Goal: Check status: Check status

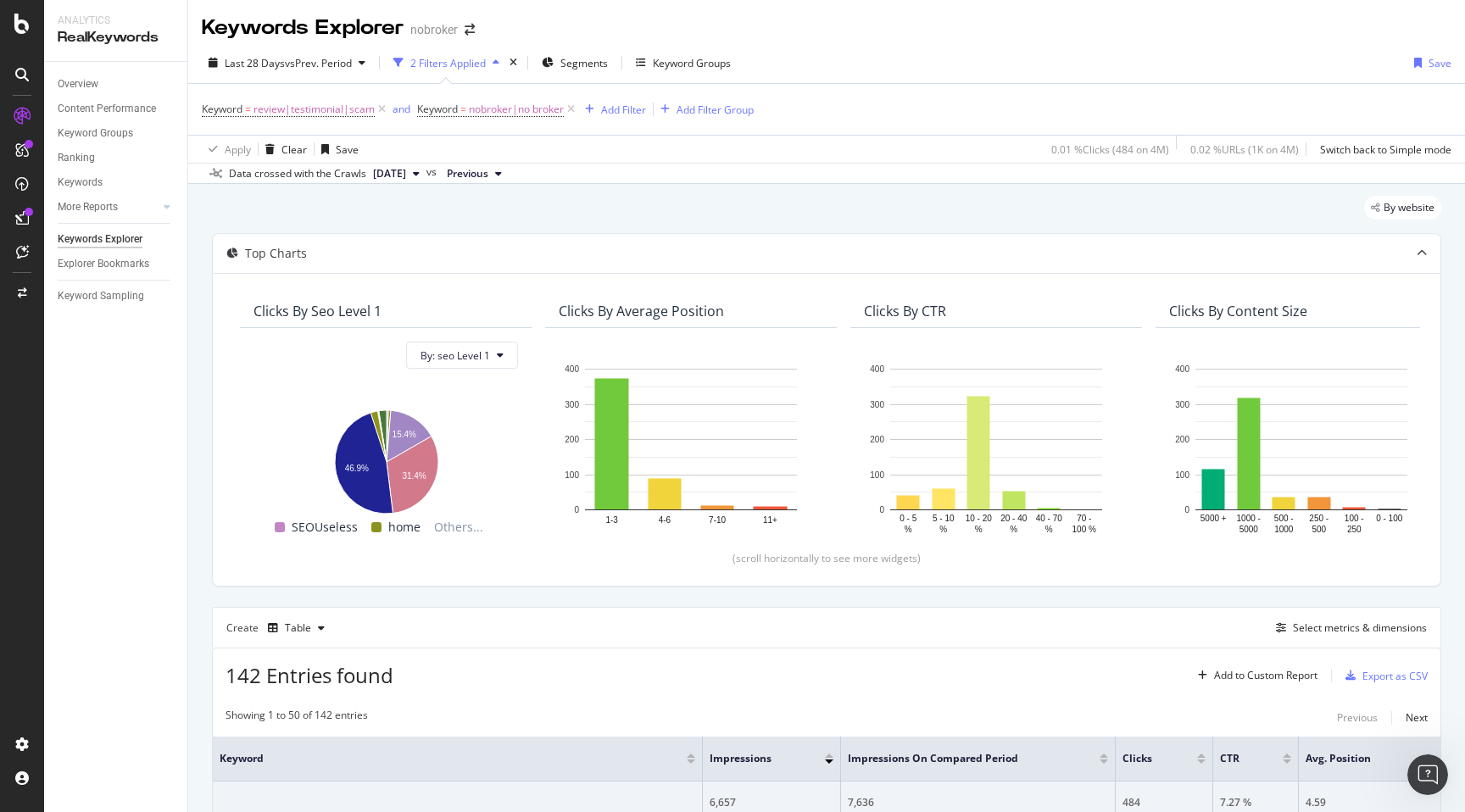
scroll to position [150, 0]
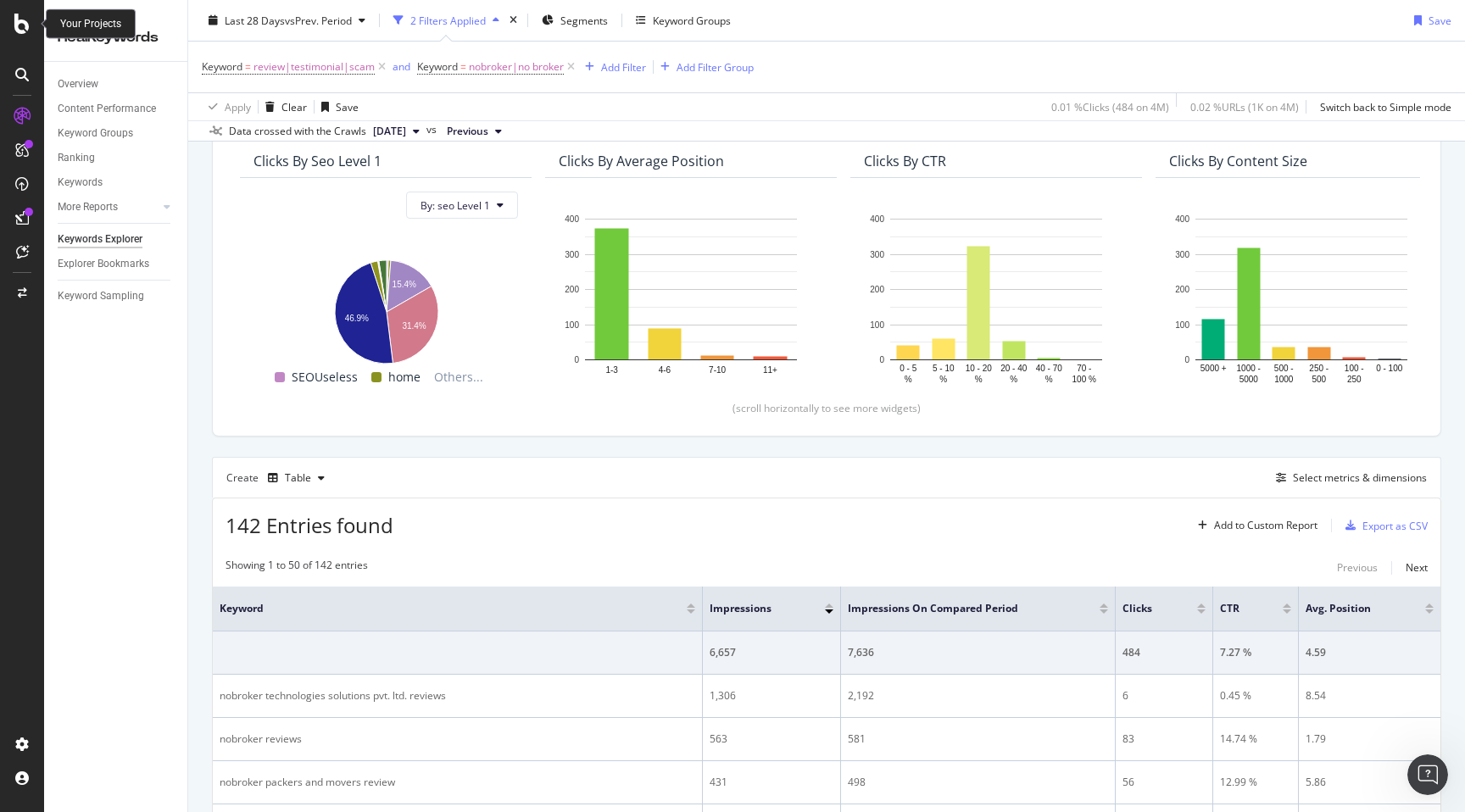
click at [20, 24] on icon at bounding box center [23, 24] width 16 height 21
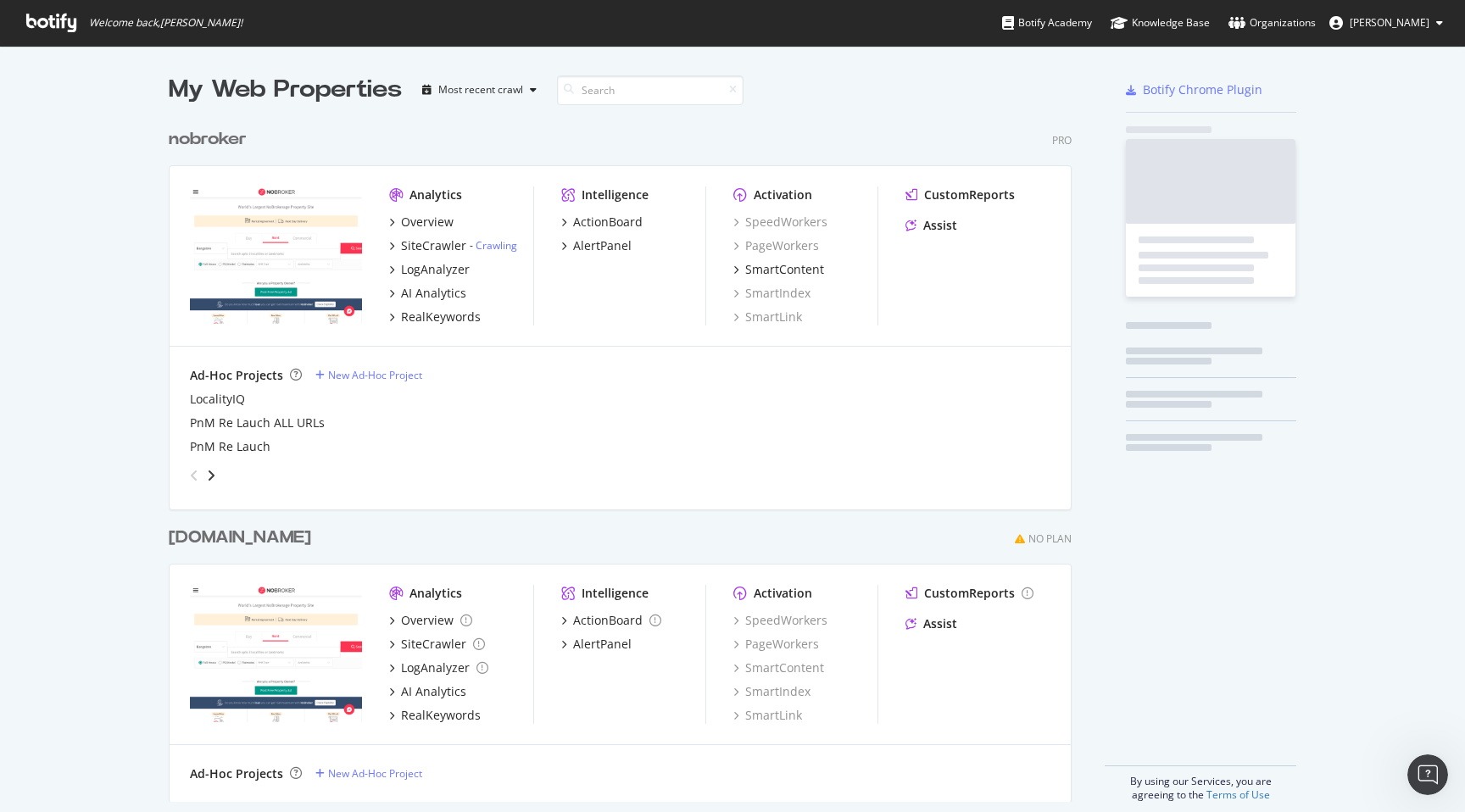
scroll to position [812, 1465]
click at [85, 303] on div "My Web Properties Most recent crawl nobroker Pro Analytics Overview SiteCrawler…" at bounding box center [732, 437] width 1465 height 783
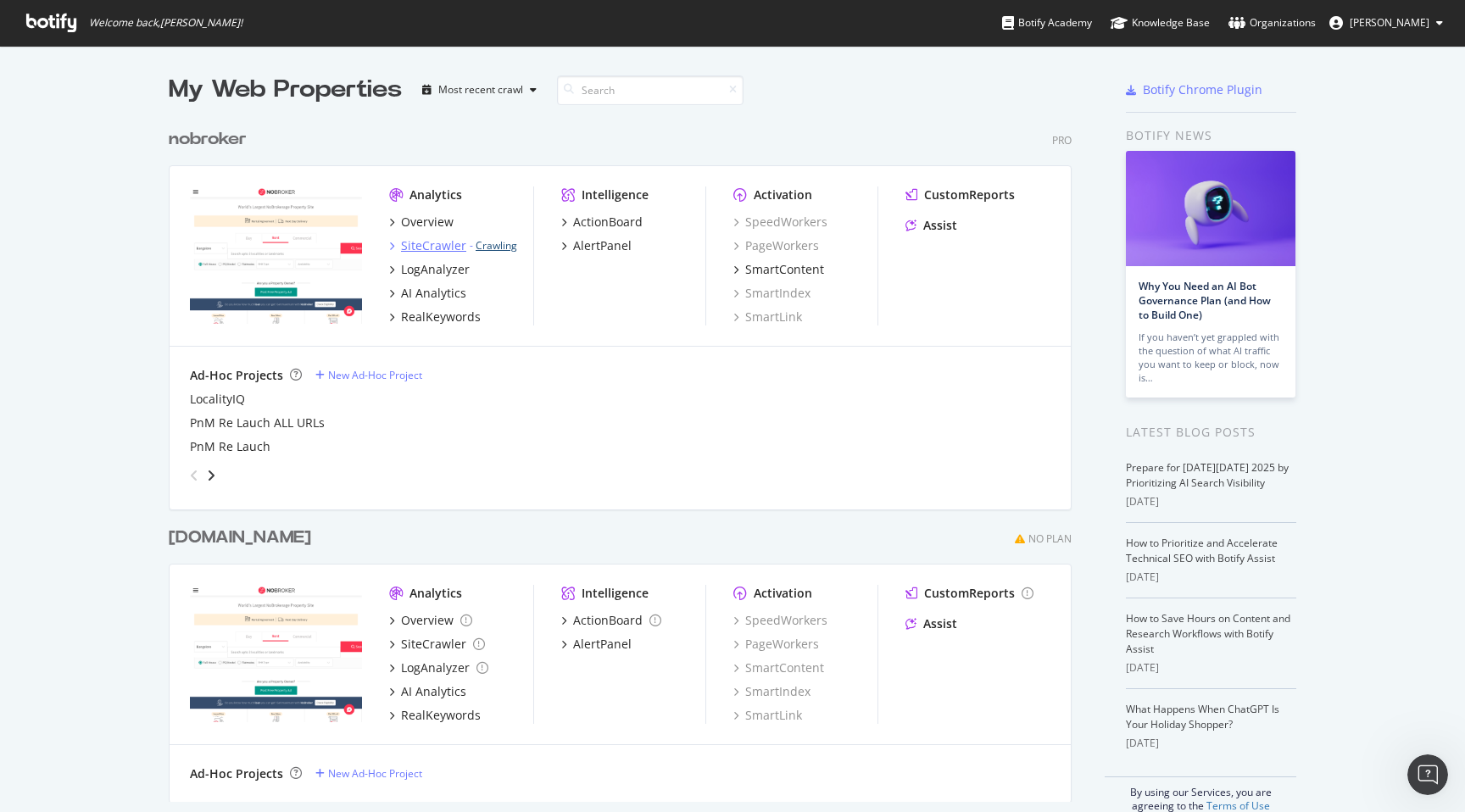
click at [483, 243] on link "Crawling" at bounding box center [497, 245] width 41 height 15
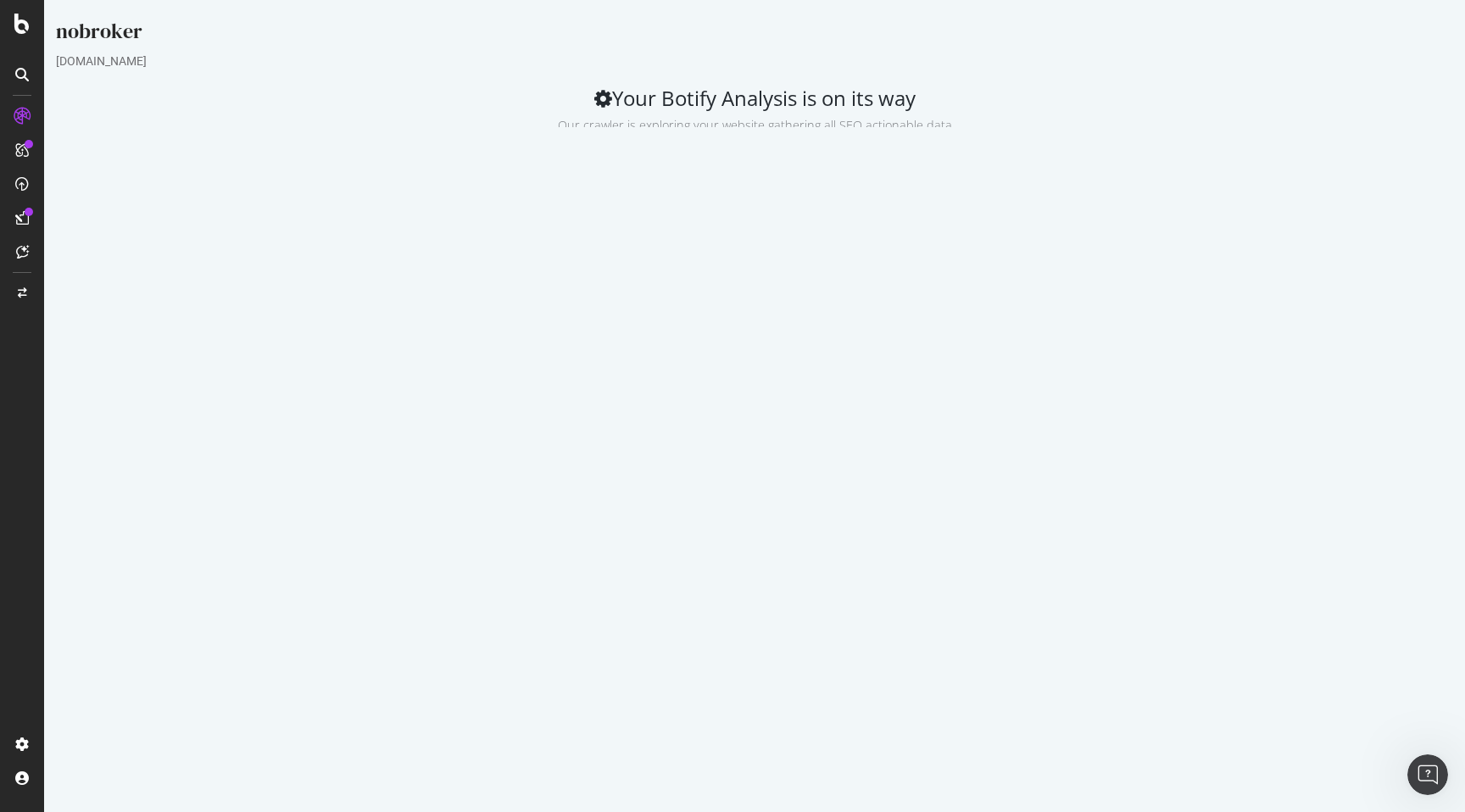
click at [759, 529] on div "Analysis Settings Project Name nobroker Allowed Domains (http|https)://[DOMAIN_…" at bounding box center [754, 417] width 1414 height 533
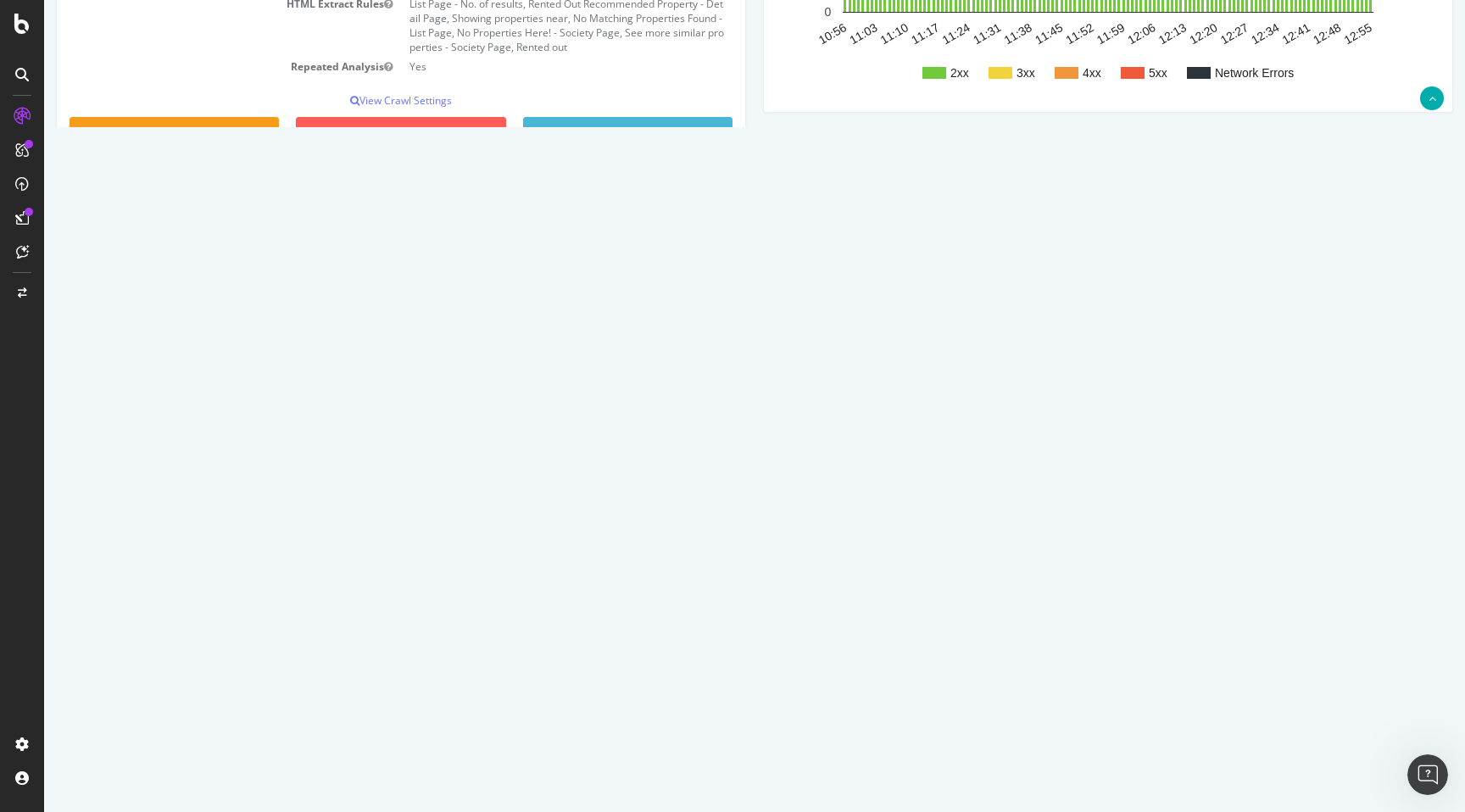
scroll to position [407, 0]
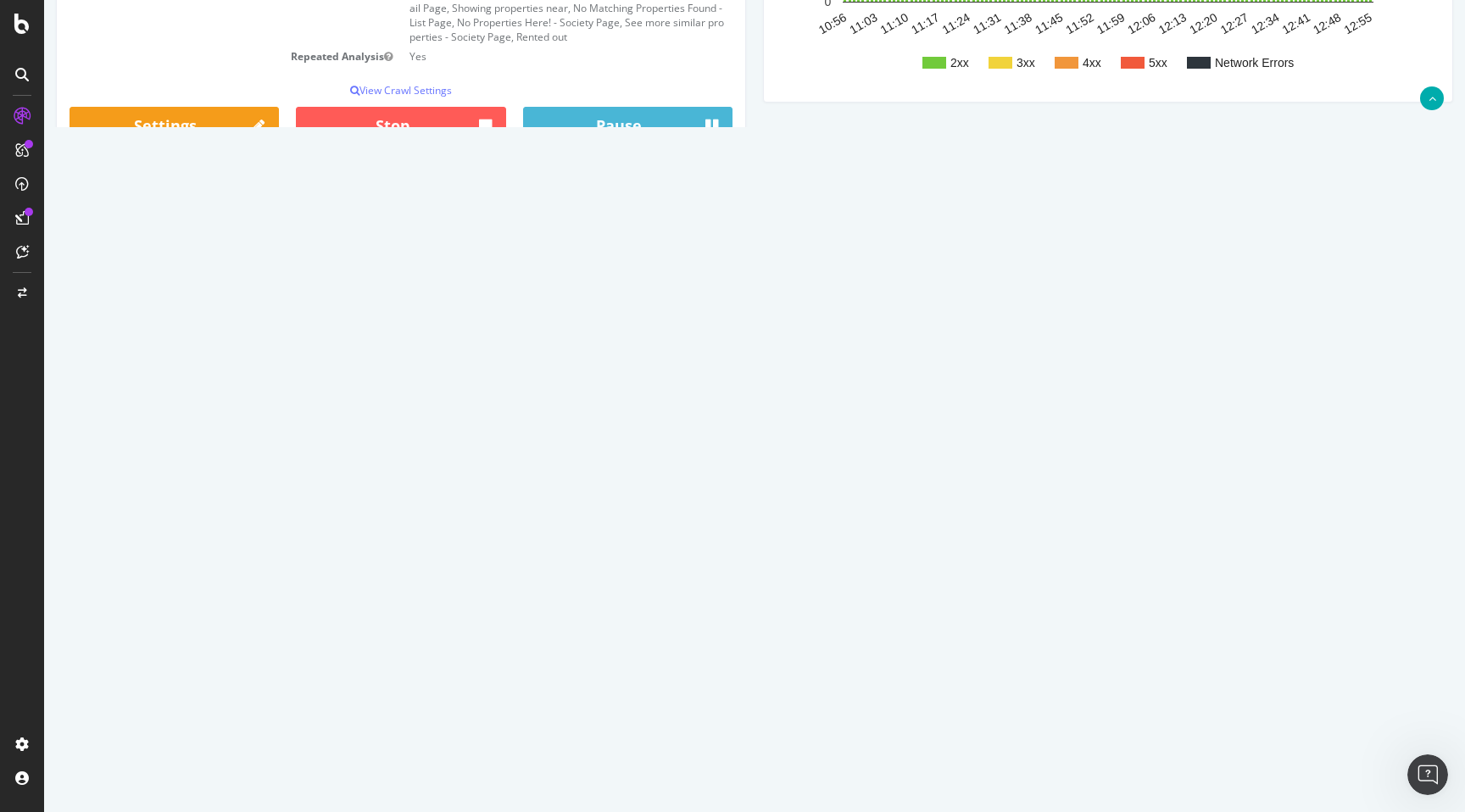
click at [809, 243] on div "Analysis Settings Project Name nobroker Allowed Domains (http|https)://[DOMAIN_…" at bounding box center [754, 10] width 1414 height 533
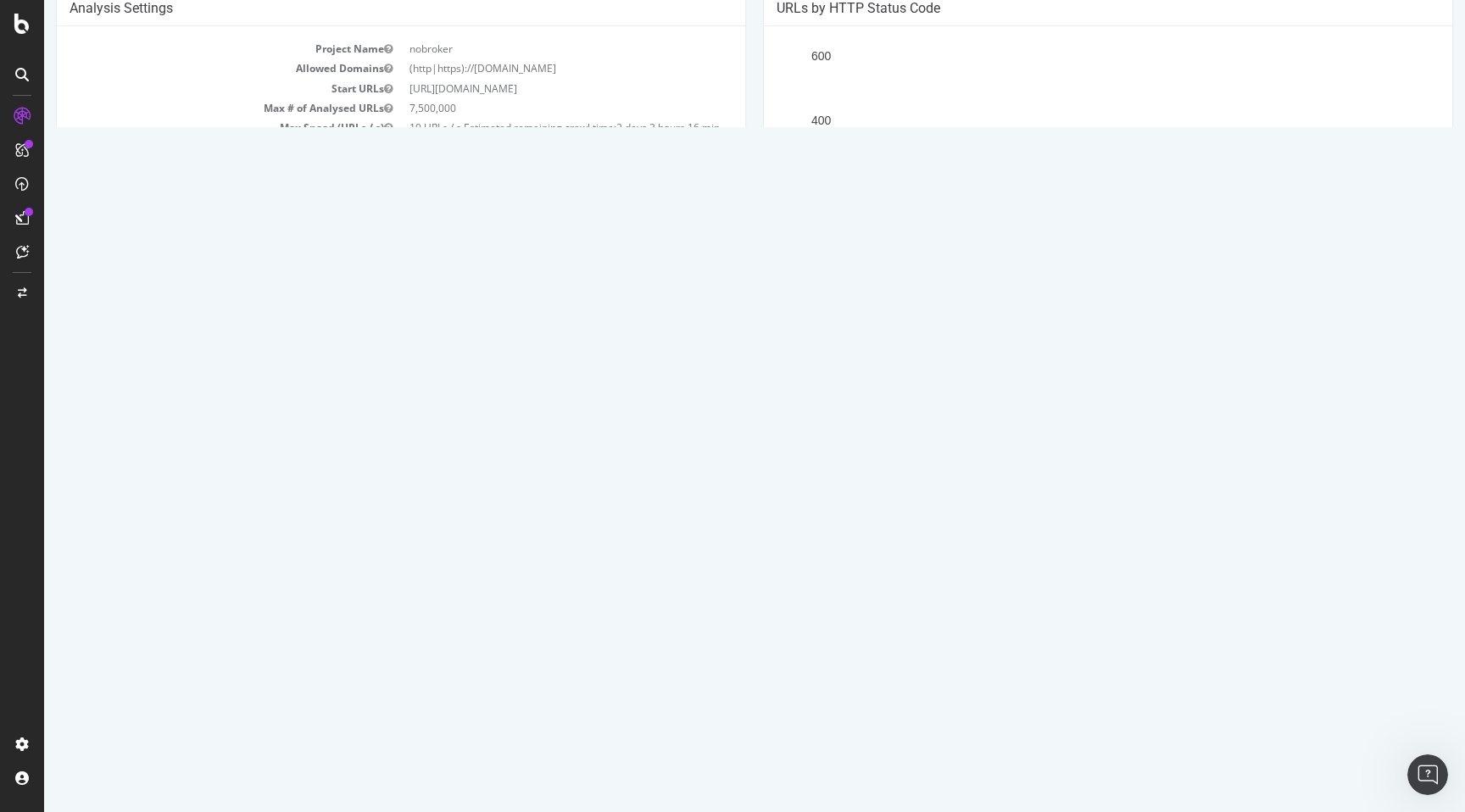
scroll to position [0, 0]
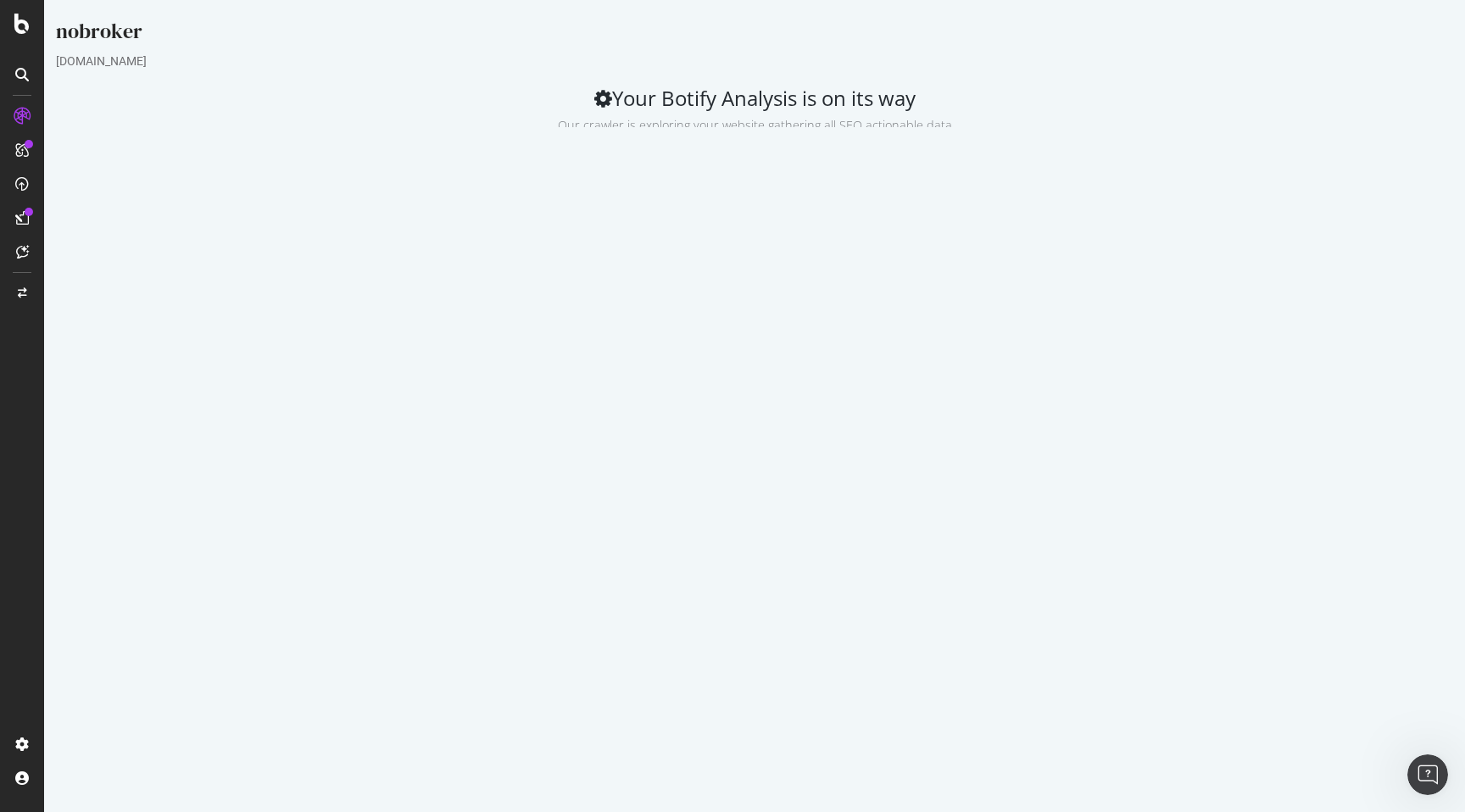
click at [1053, 95] on h2 "Your Botify Analysis is on its way Our crawler is exploring your website gather…" at bounding box center [755, 110] width 1397 height 47
